Goal: Transaction & Acquisition: Purchase product/service

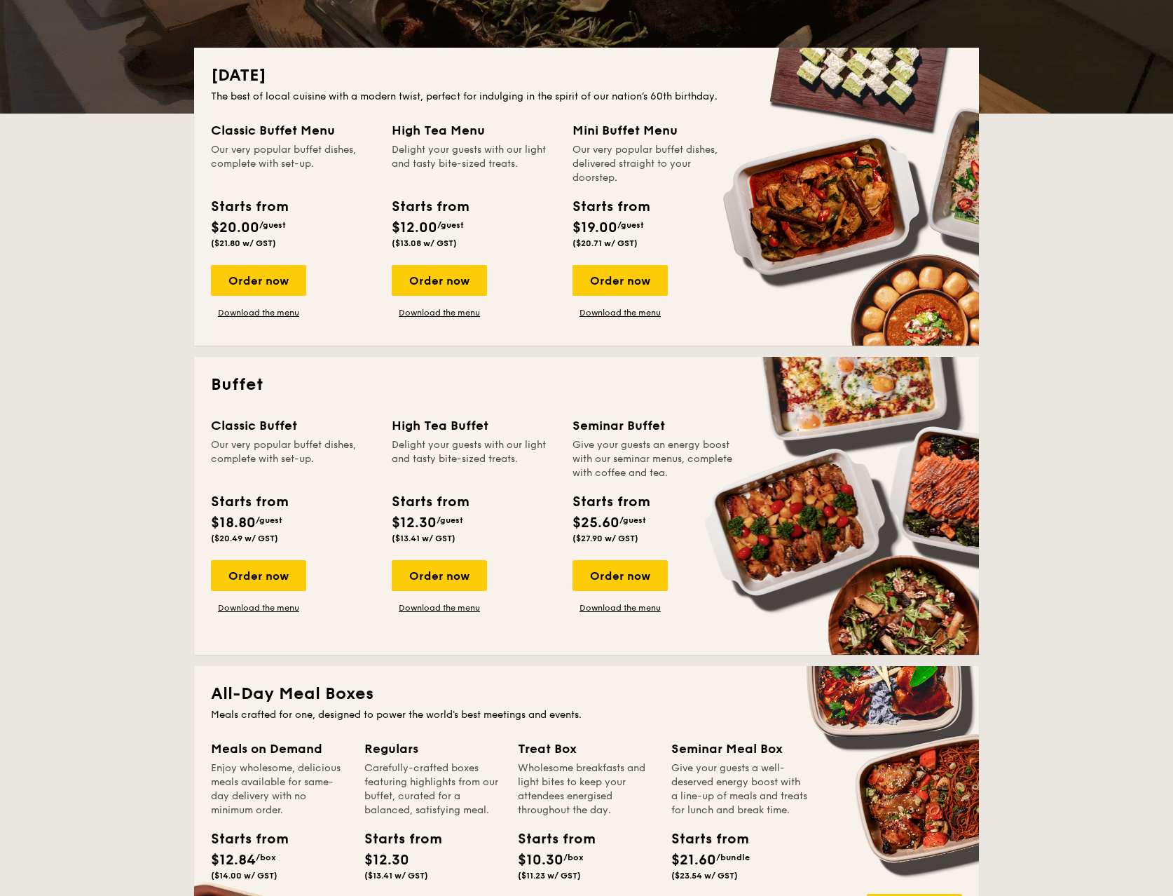
scroll to position [280, 0]
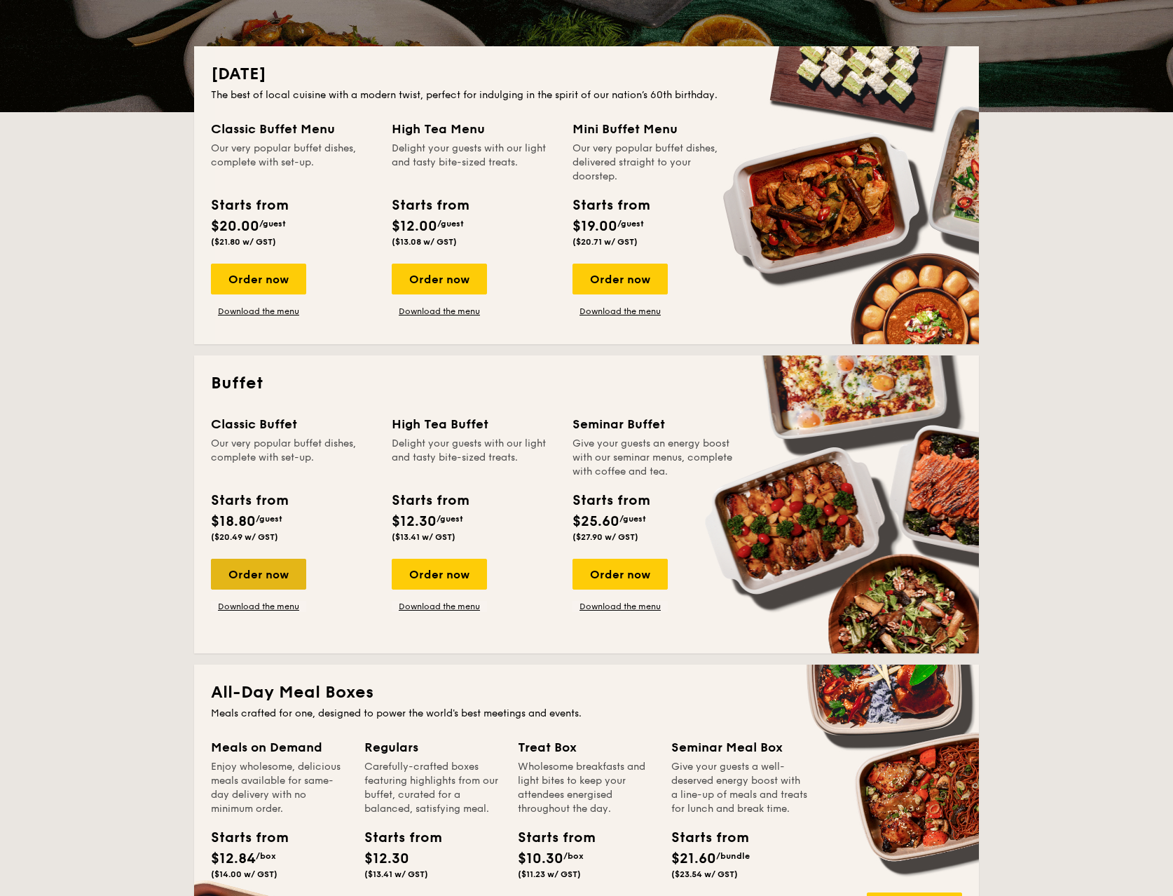
click at [271, 580] on div "Order now" at bounding box center [258, 574] width 95 height 31
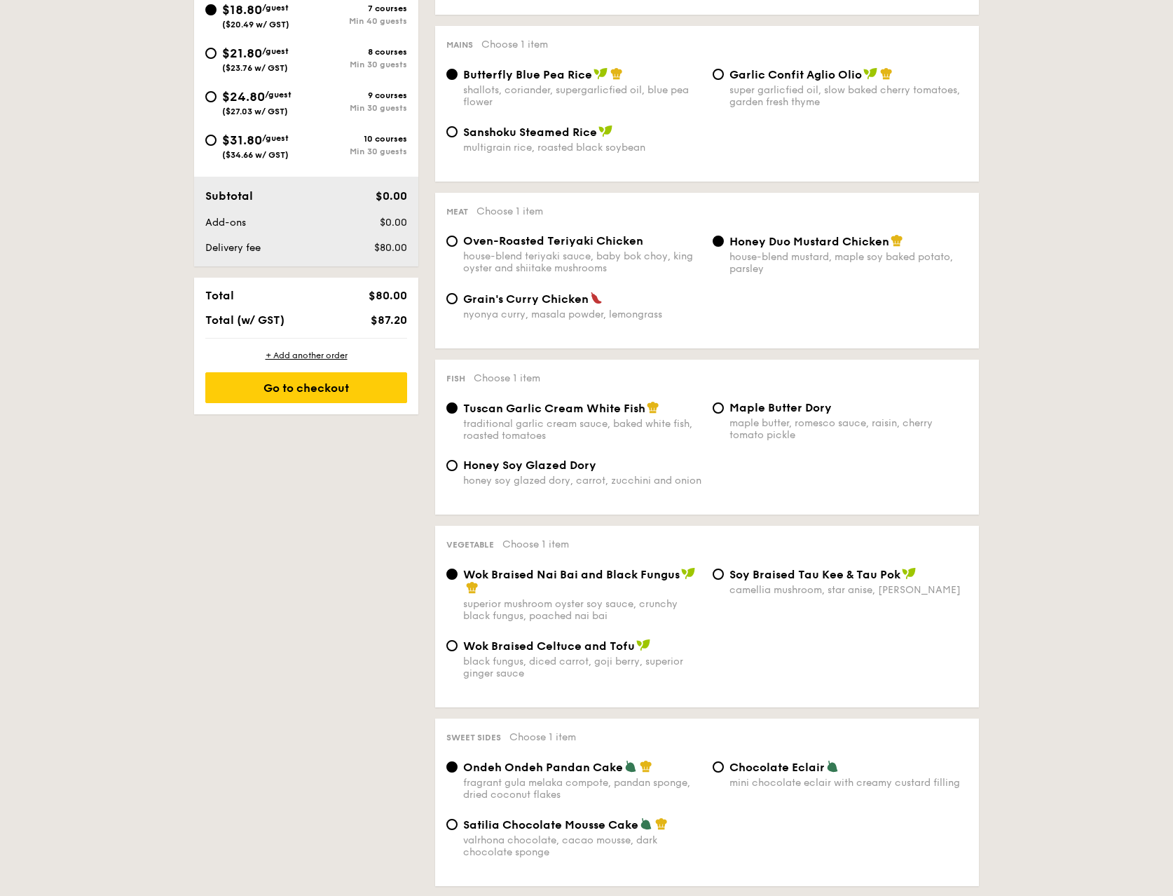
scroll to position [561, 0]
click at [655, 409] on img at bounding box center [653, 406] width 13 height 13
click at [458, 409] on input "Tuscan Garlic Cream White Fish traditional garlic cream sauce, baked white fish…" at bounding box center [452, 407] width 11 height 11
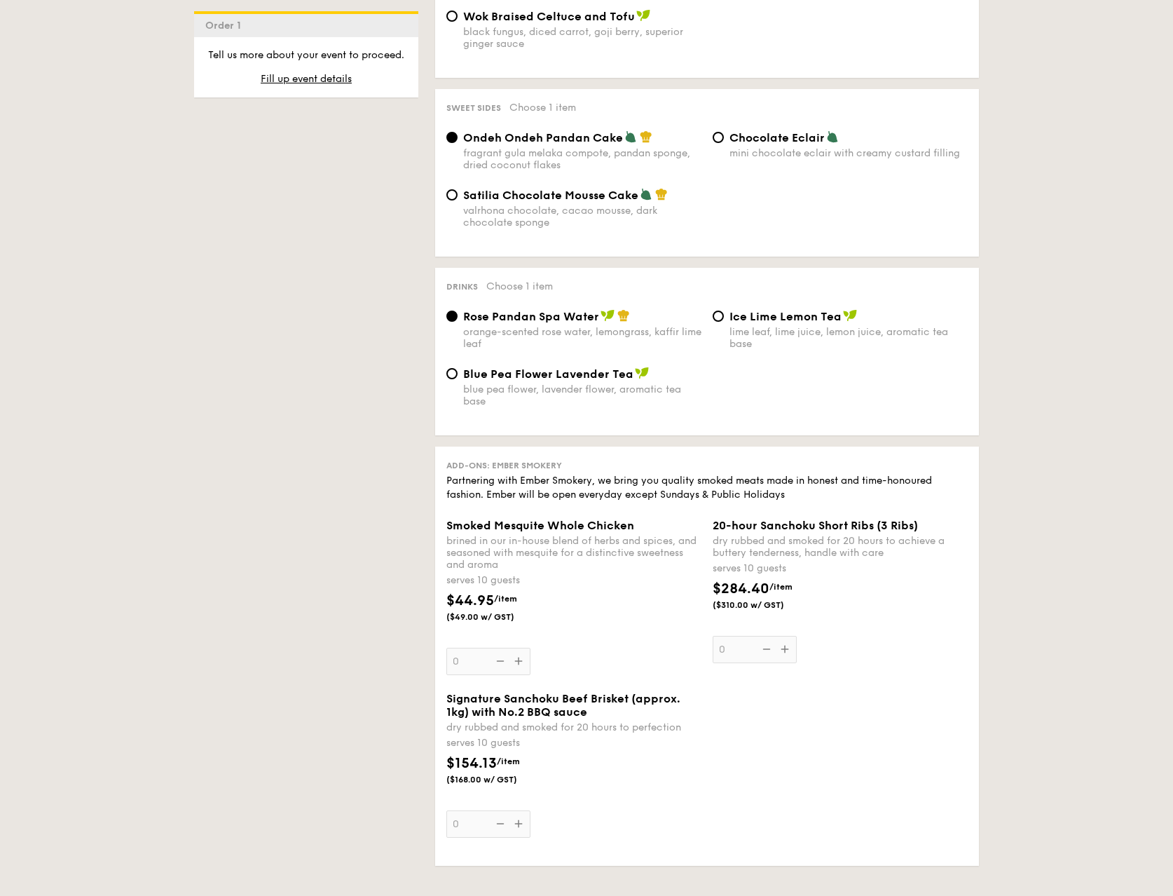
scroll to position [1191, 0]
